Goal: Transaction & Acquisition: Obtain resource

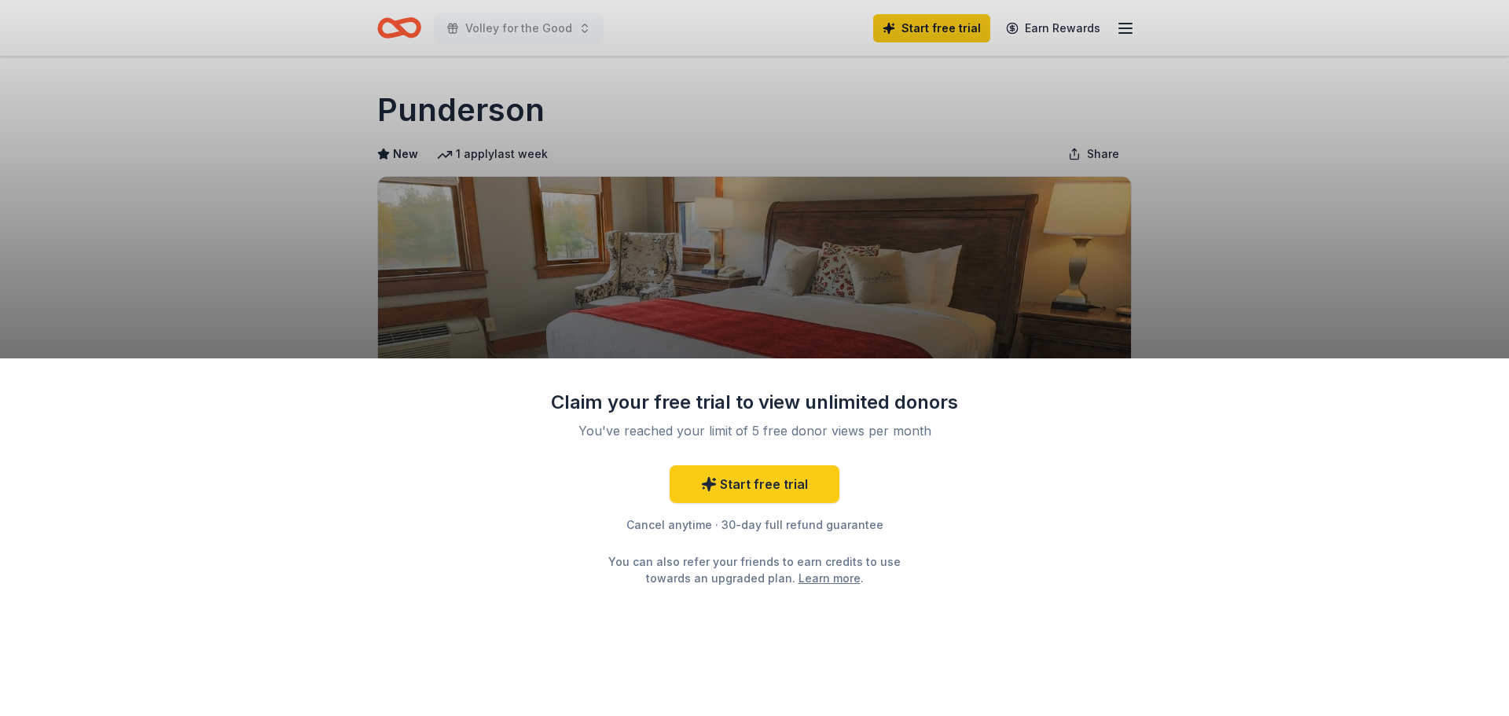
click at [1216, 183] on div "Claim your free trial to view unlimited donors You've reached your limit of 5 f…" at bounding box center [754, 358] width 1509 height 716
drag, startPoint x: 1219, startPoint y: 183, endPoint x: 925, endPoint y: 501, distance: 433.2
click at [925, 501] on div "Start free trial Cancel anytime · 30-day full refund guarantee You can also ref…" at bounding box center [754, 525] width 409 height 121
click at [753, 483] on link "Start free trial" at bounding box center [754, 484] width 170 height 38
click at [499, 29] on div "Claim your free trial to view unlimited donors You've reached your limit of 5 f…" at bounding box center [754, 358] width 1509 height 716
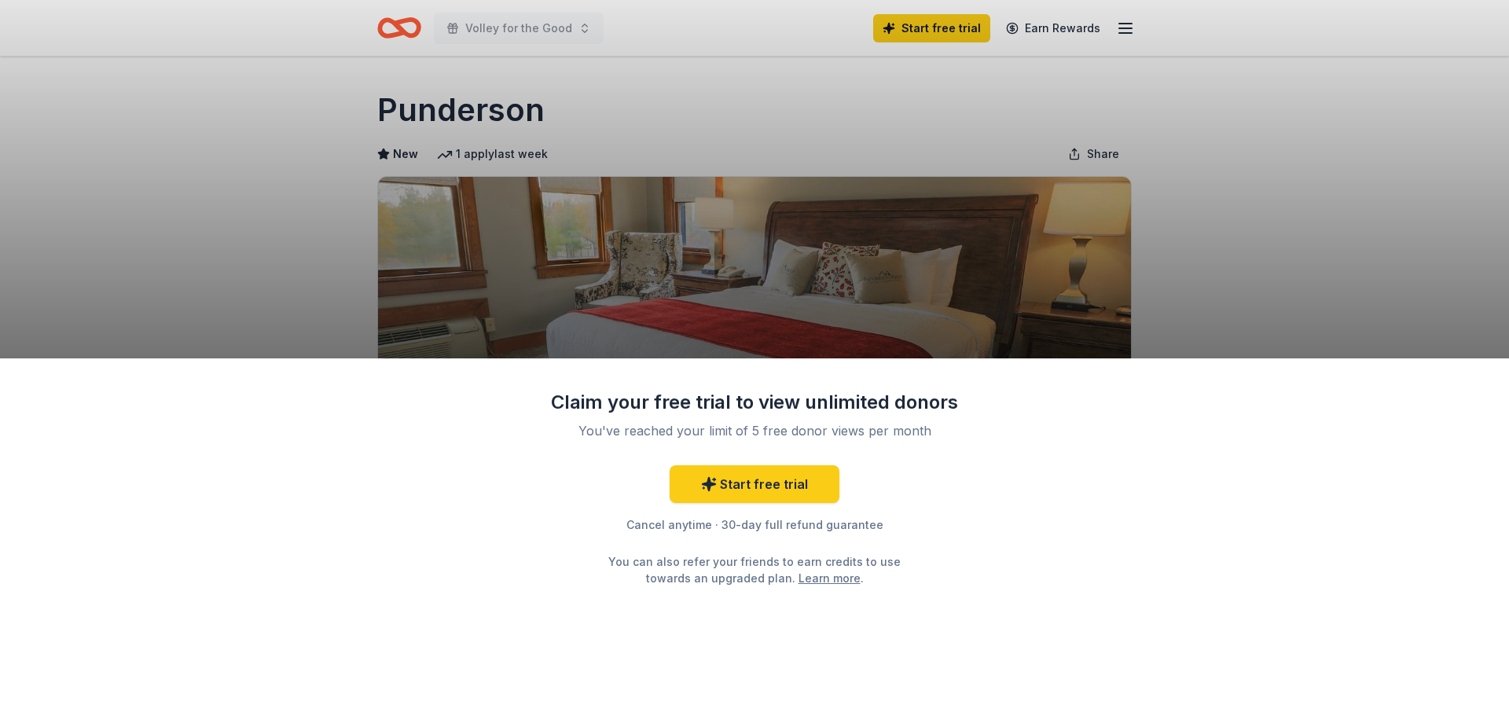
click at [383, 13] on div "Claim your free trial to view unlimited donors You've reached your limit of 5 f…" at bounding box center [754, 358] width 1509 height 716
click at [388, 24] on div "Claim your free trial to view unlimited donors You've reached your limit of 5 f…" at bounding box center [754, 358] width 1509 height 716
click at [475, 25] on div "Claim your free trial to view unlimited donors You've reached your limit of 5 f…" at bounding box center [754, 358] width 1509 height 716
drag, startPoint x: 574, startPoint y: 28, endPoint x: 708, endPoint y: 20, distance: 134.6
click at [576, 28] on div "Claim your free trial to view unlimited donors You've reached your limit of 5 f…" at bounding box center [754, 358] width 1509 height 716
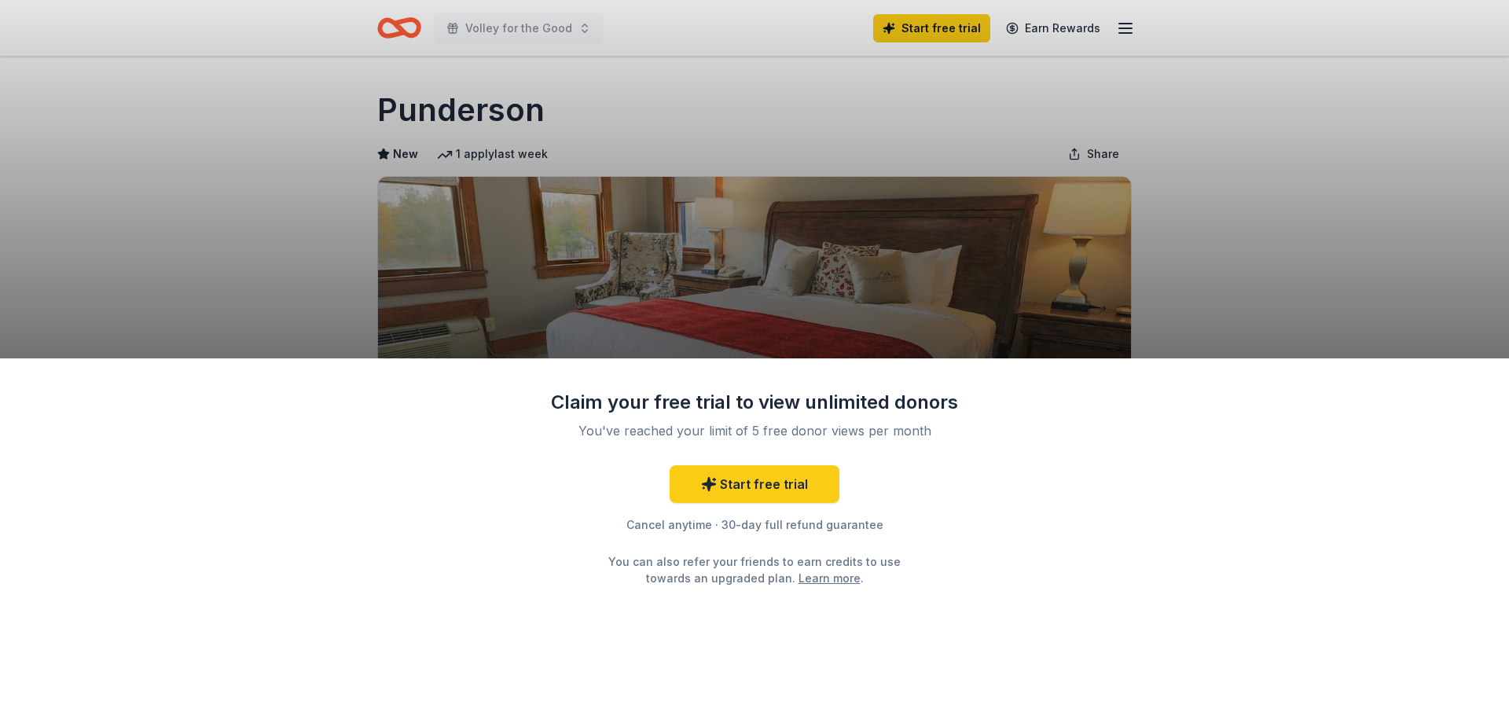
click at [924, 23] on div "Claim your free trial to view unlimited donors You've reached your limit of 5 f…" at bounding box center [754, 358] width 1509 height 716
click at [931, 32] on div "Claim your free trial to view unlimited donors You've reached your limit of 5 f…" at bounding box center [754, 358] width 1509 height 716
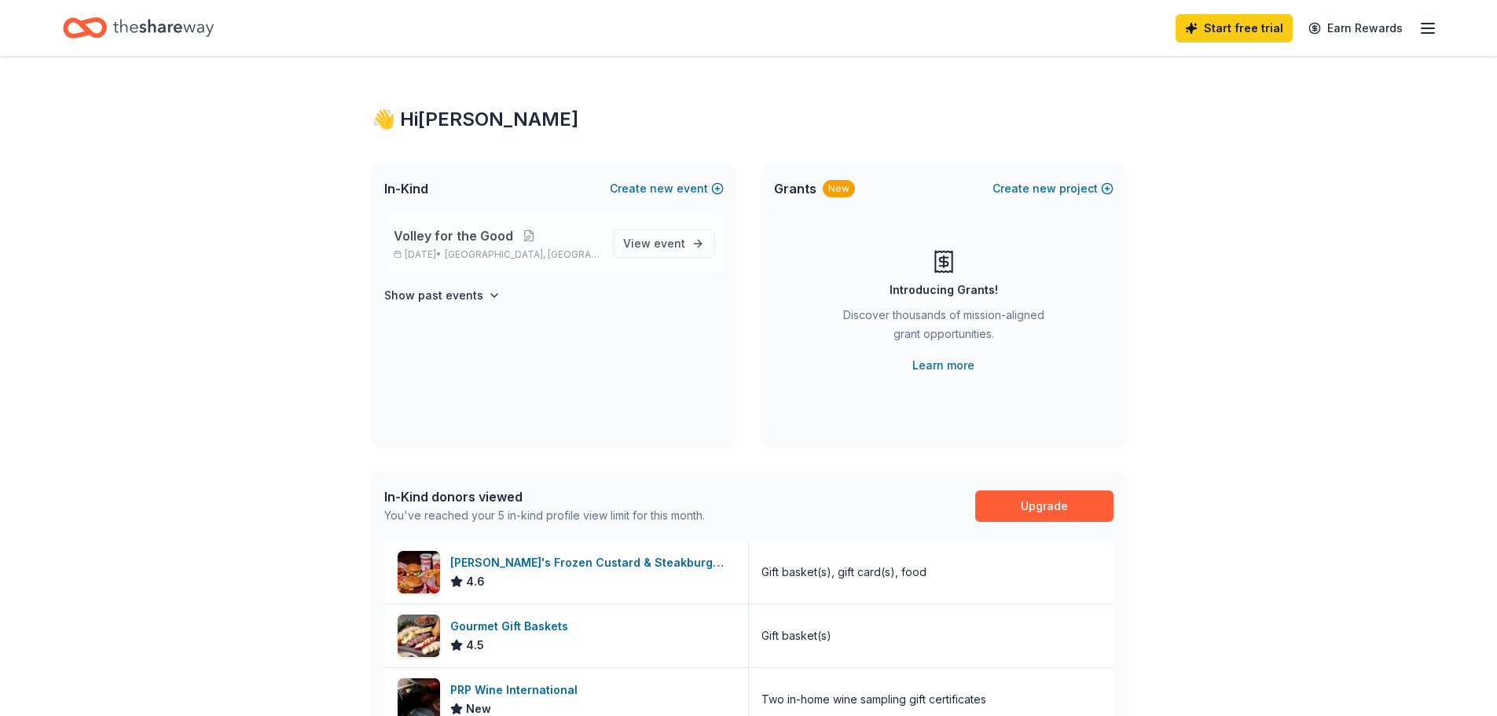
click at [442, 237] on span "Volley for the Good" at bounding box center [453, 235] width 119 height 19
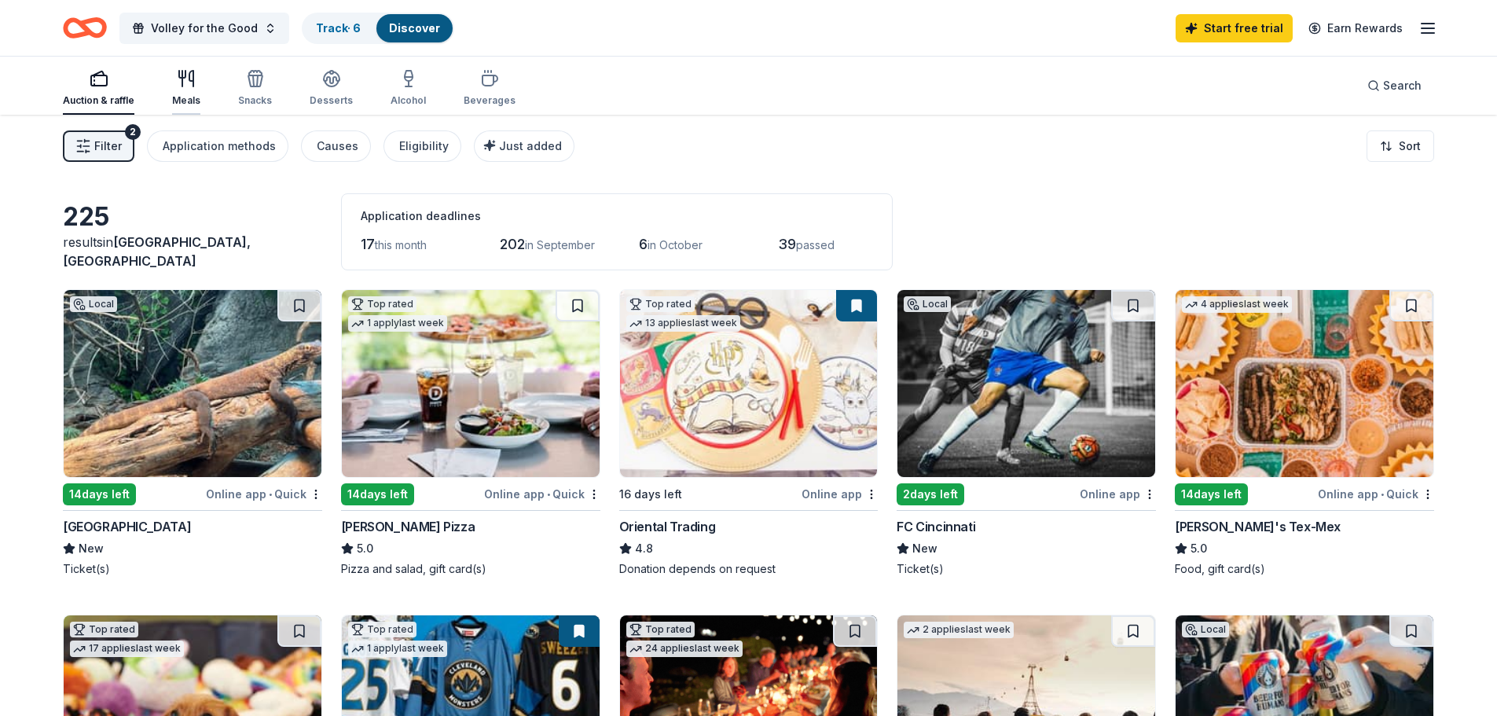
click at [182, 79] on icon "button" at bounding box center [182, 79] width 0 height 16
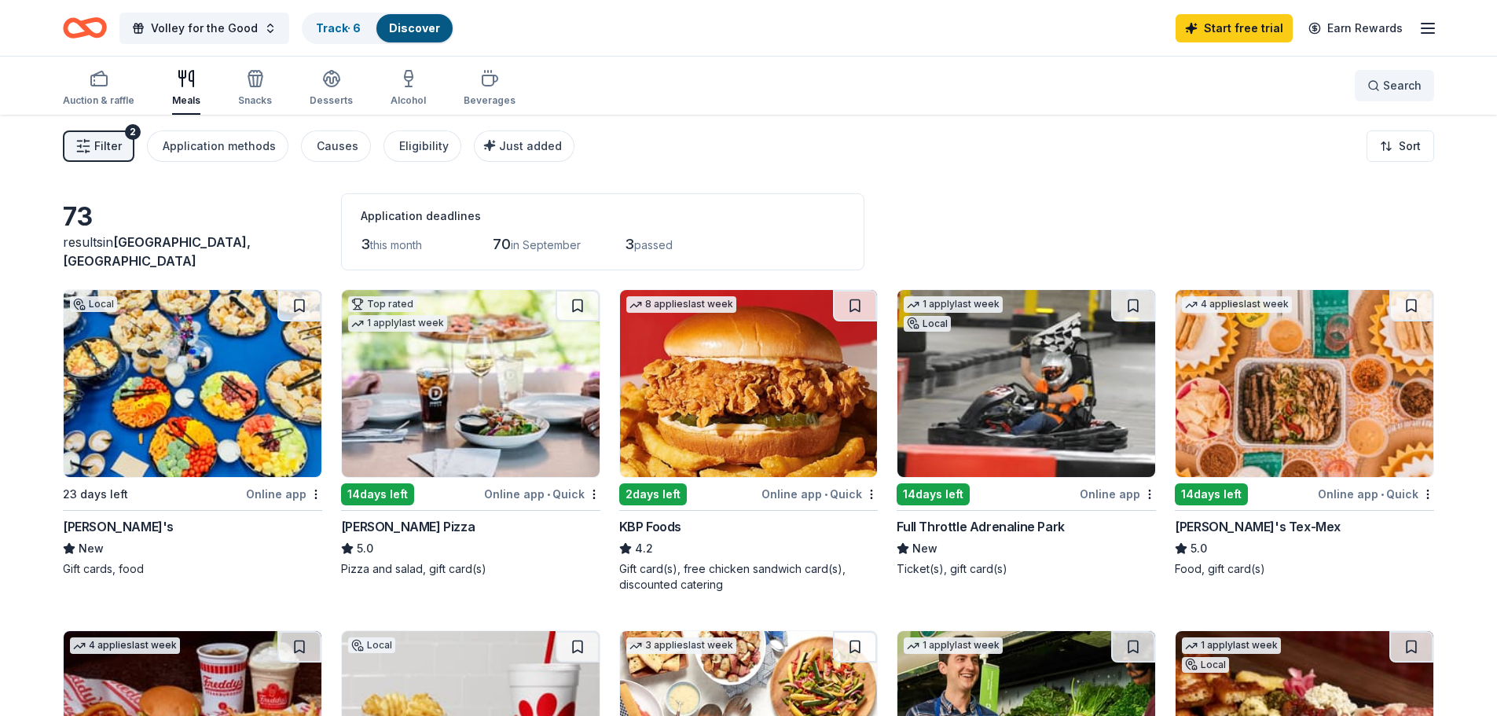
click at [1365, 86] on button "Search" at bounding box center [1394, 85] width 79 height 31
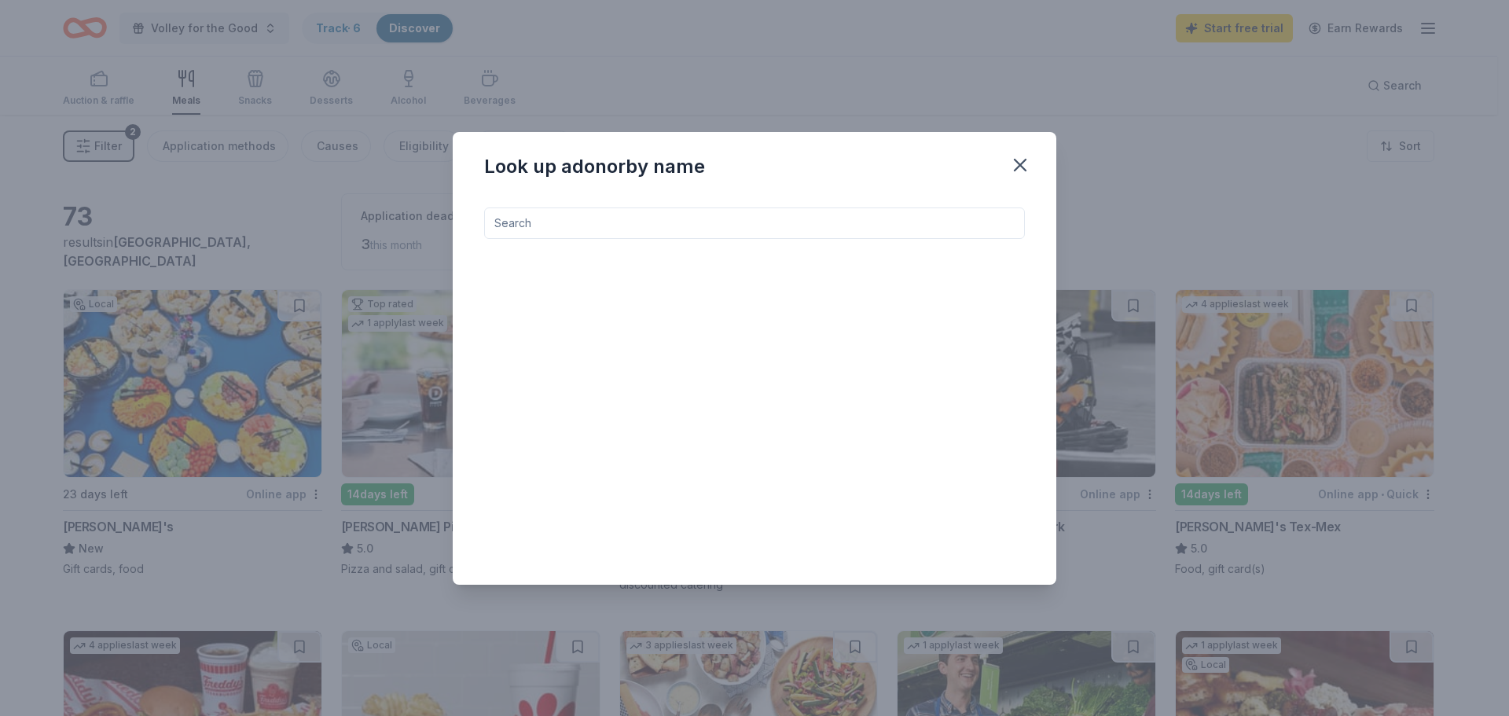
click at [680, 215] on input at bounding box center [754, 222] width 541 height 31
type input "raising cane"
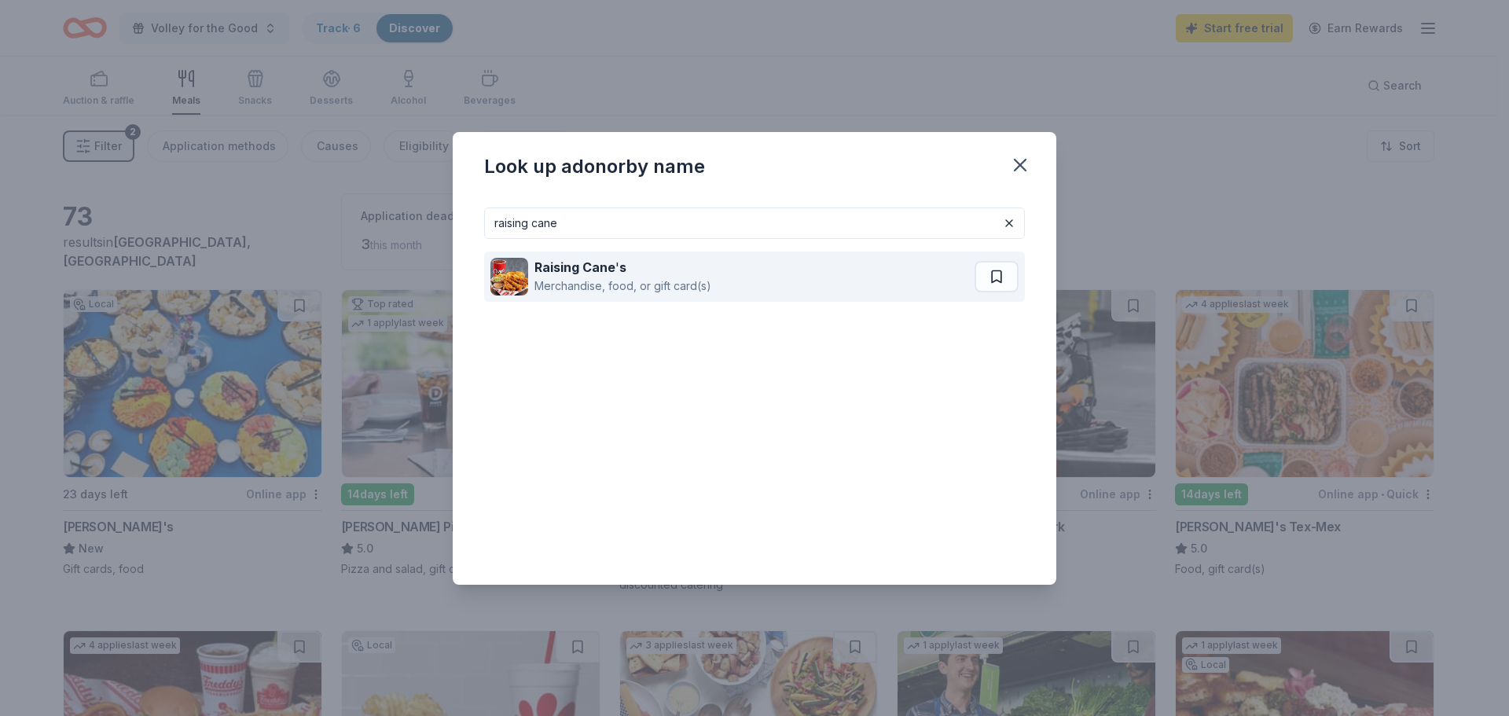
click at [566, 266] on strong "Raising Cane" at bounding box center [574, 267] width 81 height 16
click at [652, 272] on div "Raising Cane ' s" at bounding box center [622, 267] width 177 height 19
click at [585, 273] on strong "Raising Cane" at bounding box center [574, 267] width 81 height 16
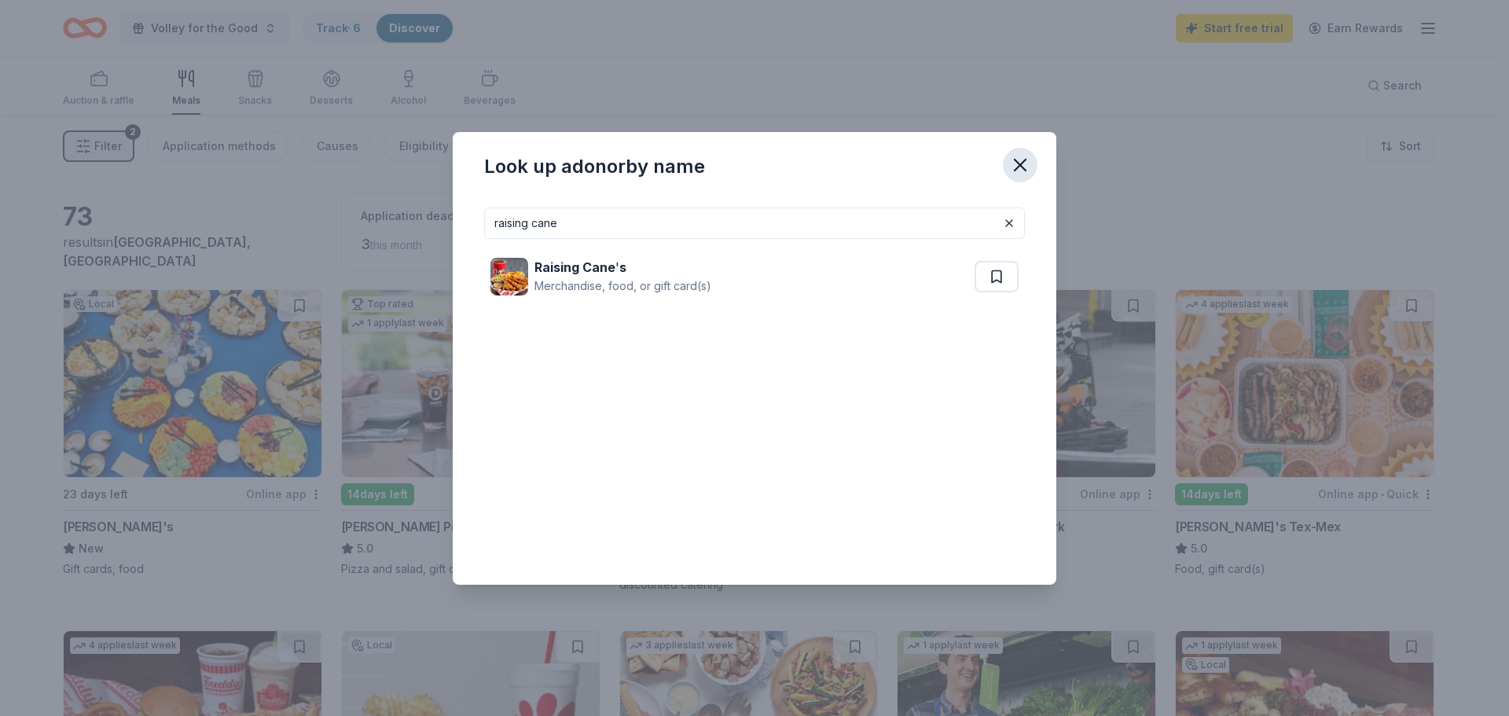
click at [1014, 167] on icon "button" at bounding box center [1020, 165] width 22 height 22
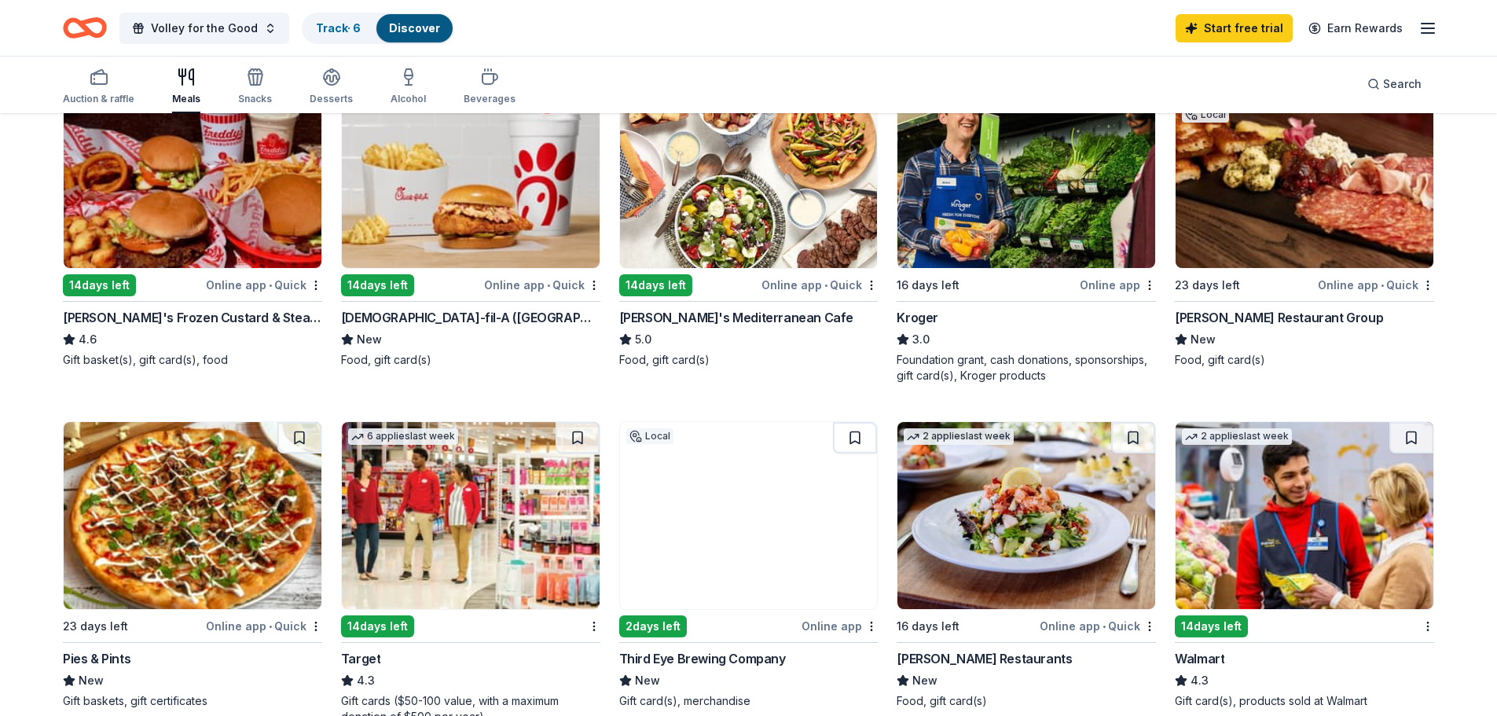
scroll to position [629, 0]
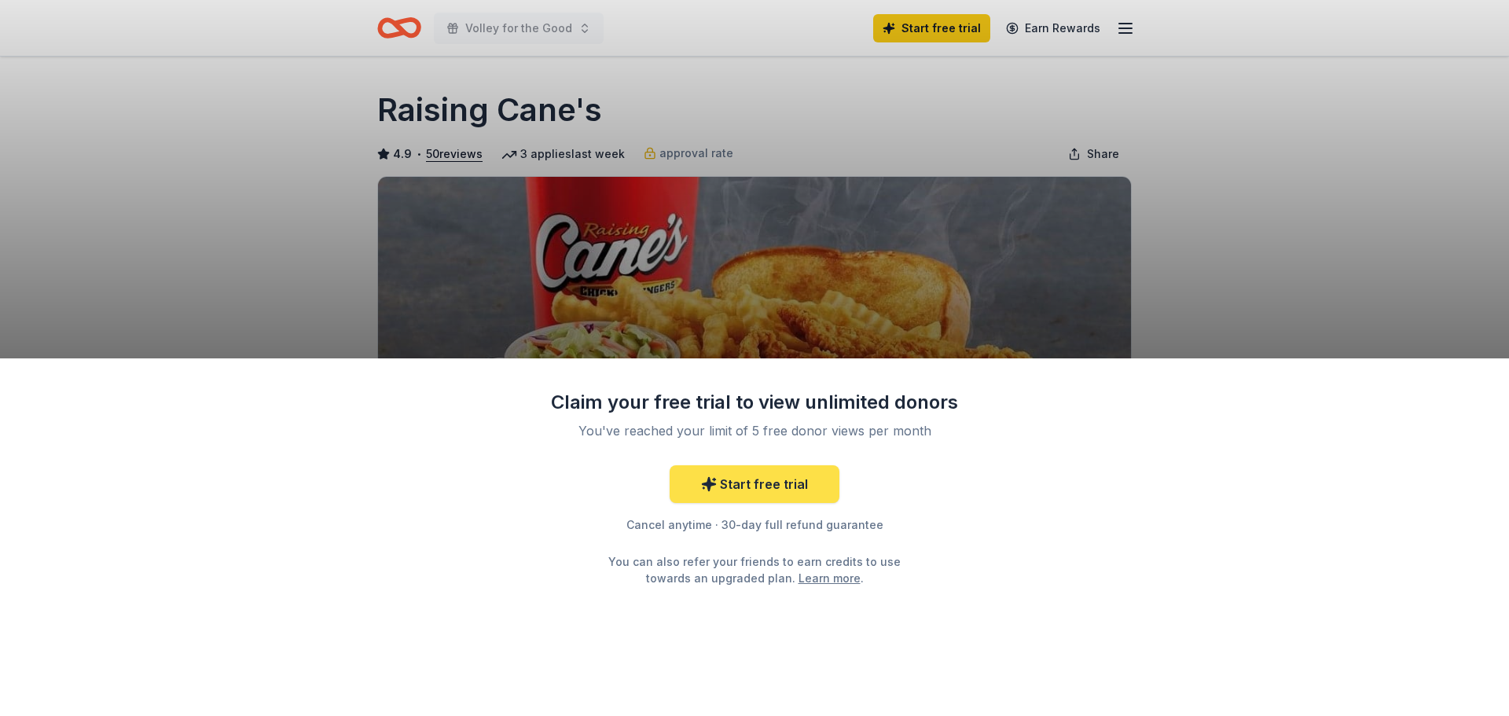
click at [716, 488] on icon at bounding box center [709, 484] width 16 height 16
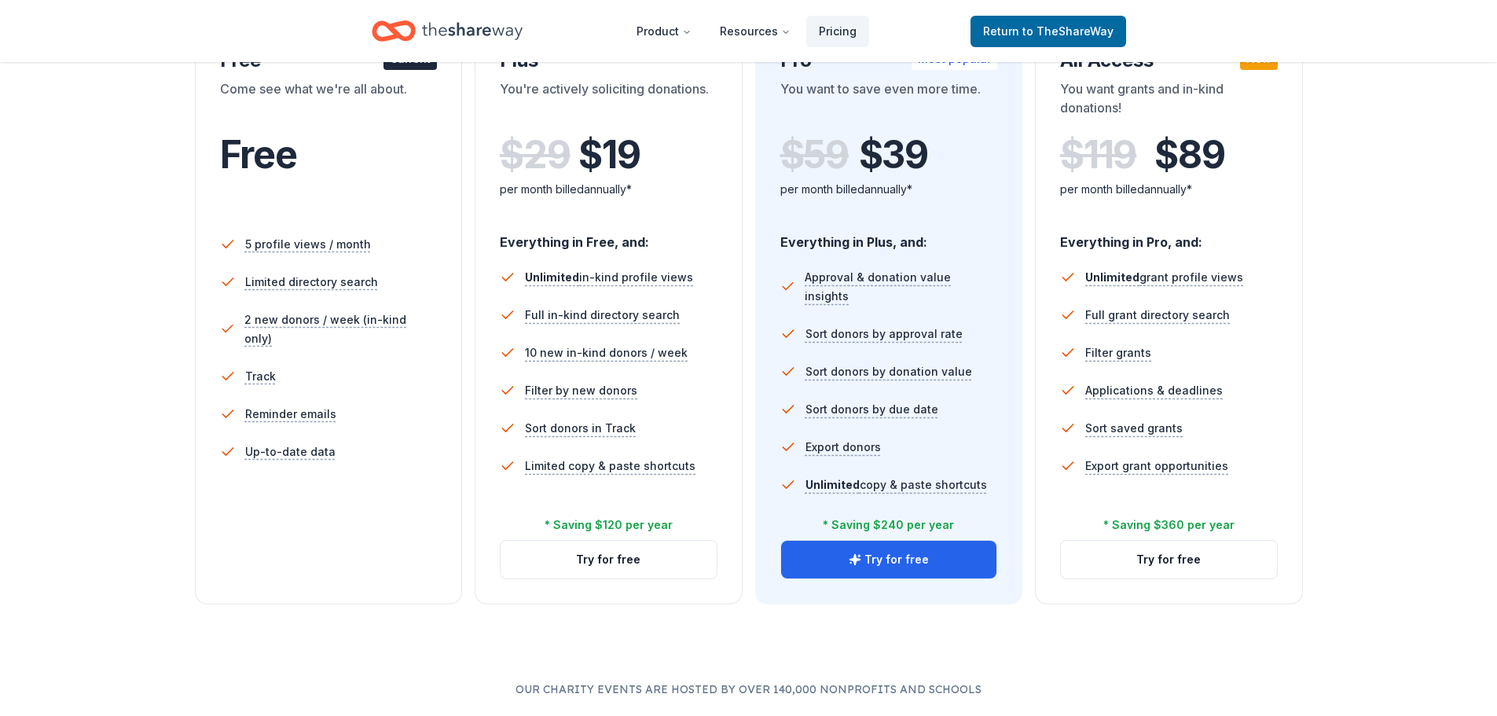
scroll to position [236, 0]
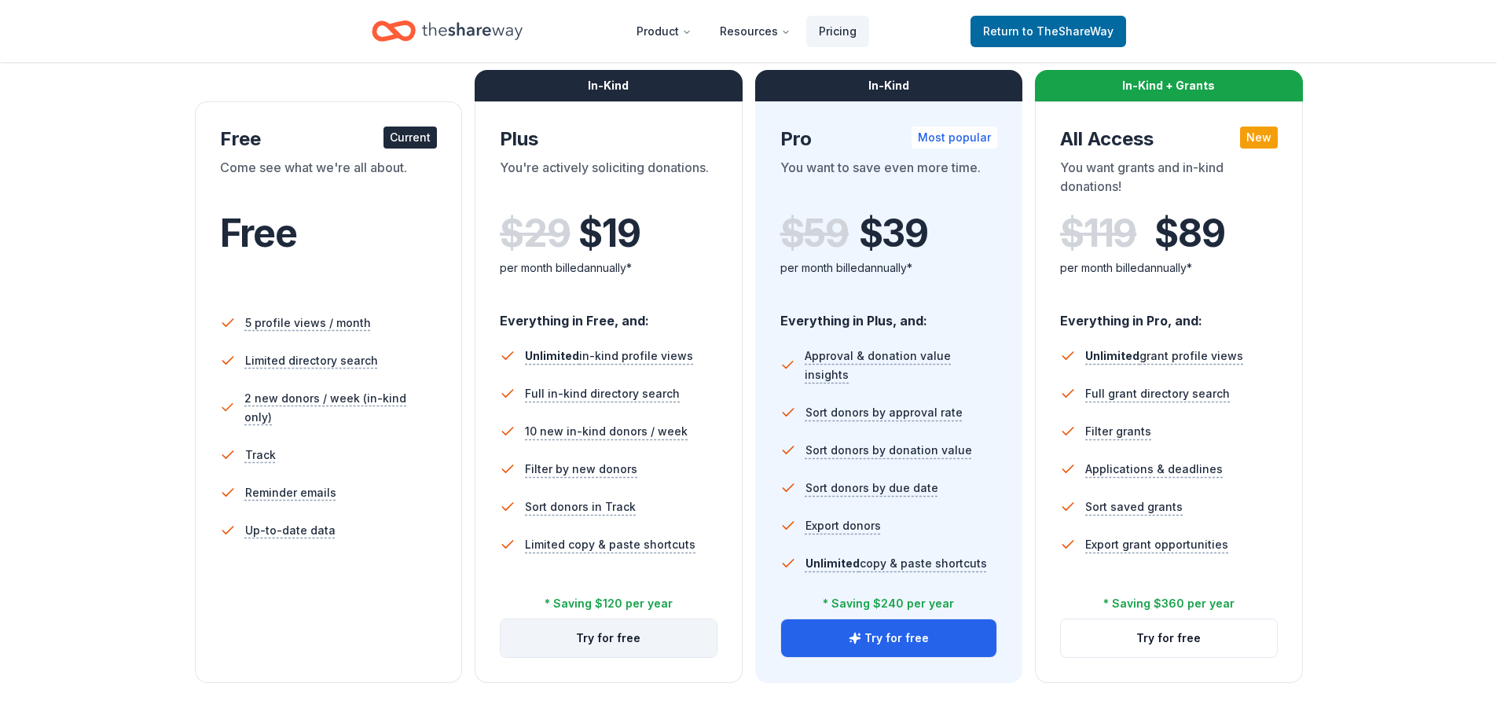
click at [605, 636] on button "Try for free" at bounding box center [609, 638] width 216 height 38
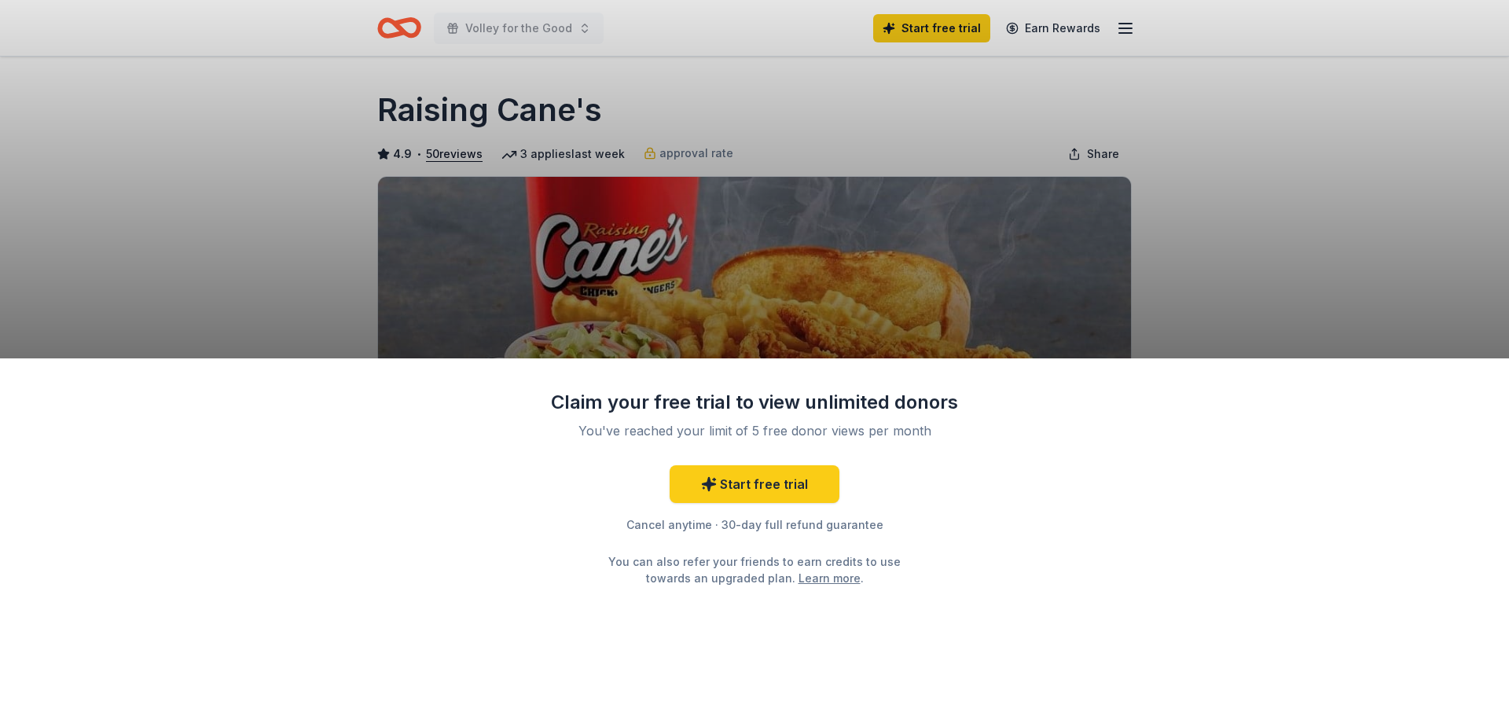
click at [1006, 576] on div "Claim your free trial to view unlimited donors You've reached your limit of 5 f…" at bounding box center [754, 537] width 1509 height 358
click at [504, 30] on div "Claim your free trial to view unlimited donors You've reached your limit of 5 f…" at bounding box center [754, 358] width 1509 height 716
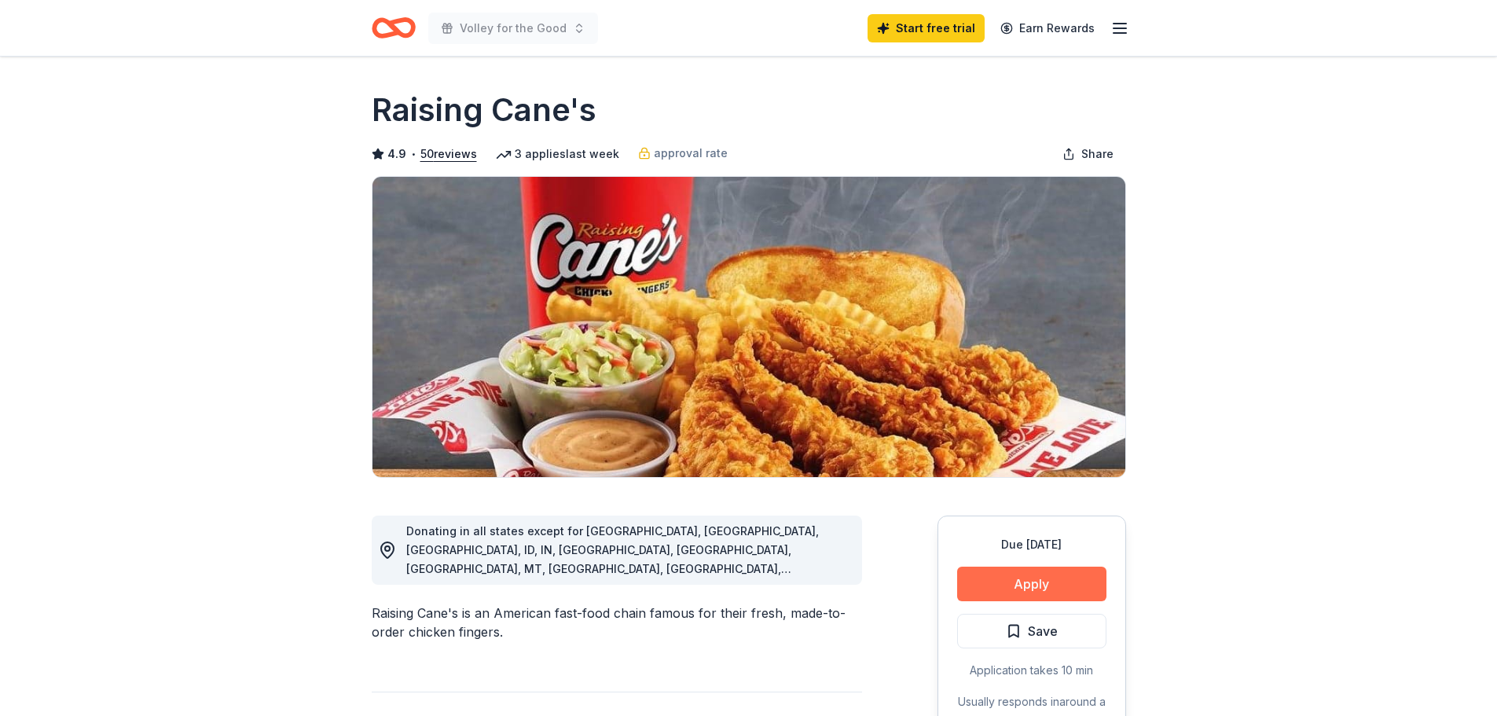
click at [1026, 587] on button "Apply" at bounding box center [1031, 584] width 149 height 35
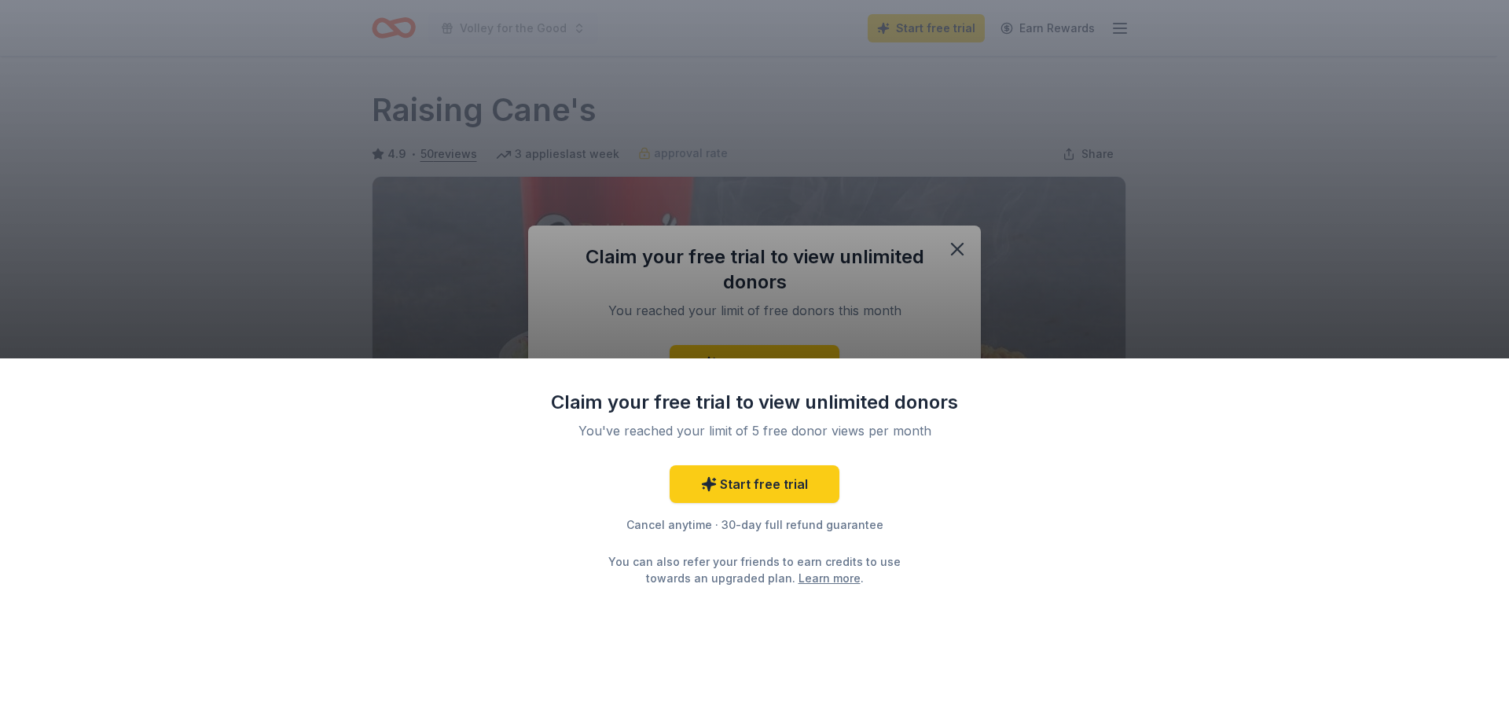
click at [954, 243] on div "Claim your free trial to view unlimited donors You've reached your limit of 5 f…" at bounding box center [754, 358] width 1509 height 716
click at [956, 247] on div "Claim your free trial to view unlimited donors You've reached your limit of 5 f…" at bounding box center [754, 358] width 1509 height 716
click at [956, 250] on div "Claim your free trial to view unlimited donors You've reached your limit of 5 f…" at bounding box center [754, 358] width 1509 height 716
